Goal: Find specific page/section: Find specific page/section

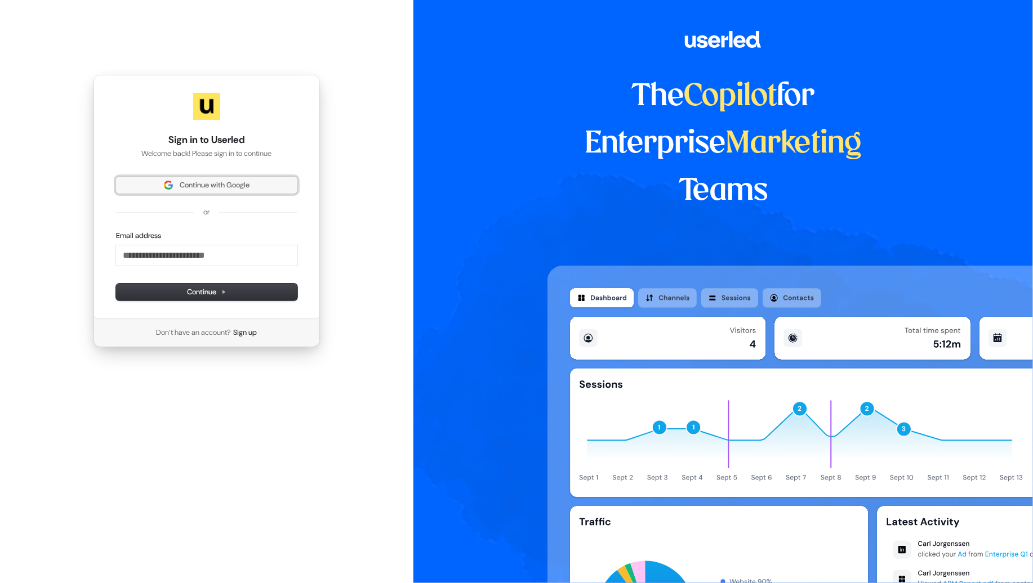
click at [217, 184] on span "Continue with Google" at bounding box center [215, 185] width 70 height 10
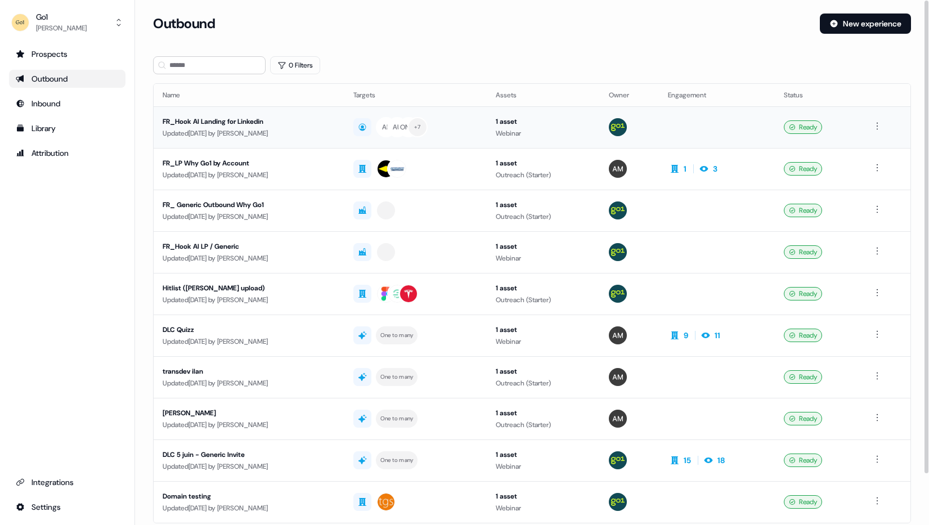
click at [310, 123] on div "FR_Hook AI Landing for Linkedin" at bounding box center [249, 121] width 173 height 11
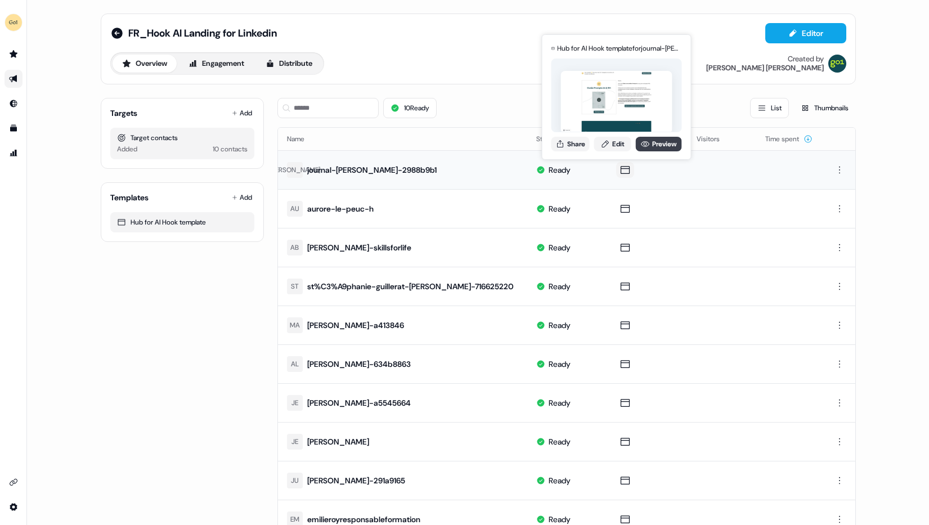
click at [663, 140] on link "Preview" at bounding box center [659, 144] width 46 height 15
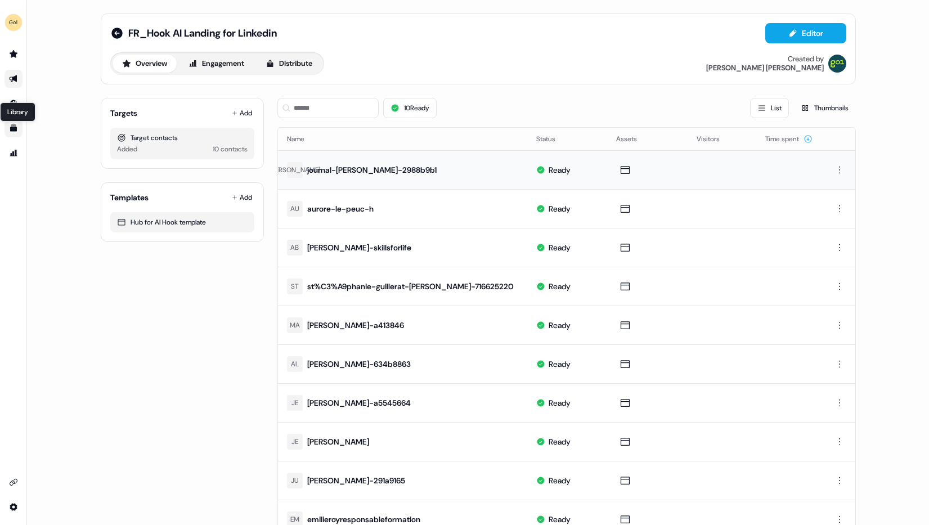
click at [15, 126] on icon "Go to templates" at bounding box center [13, 128] width 7 height 7
